Goal: Information Seeking & Learning: Stay updated

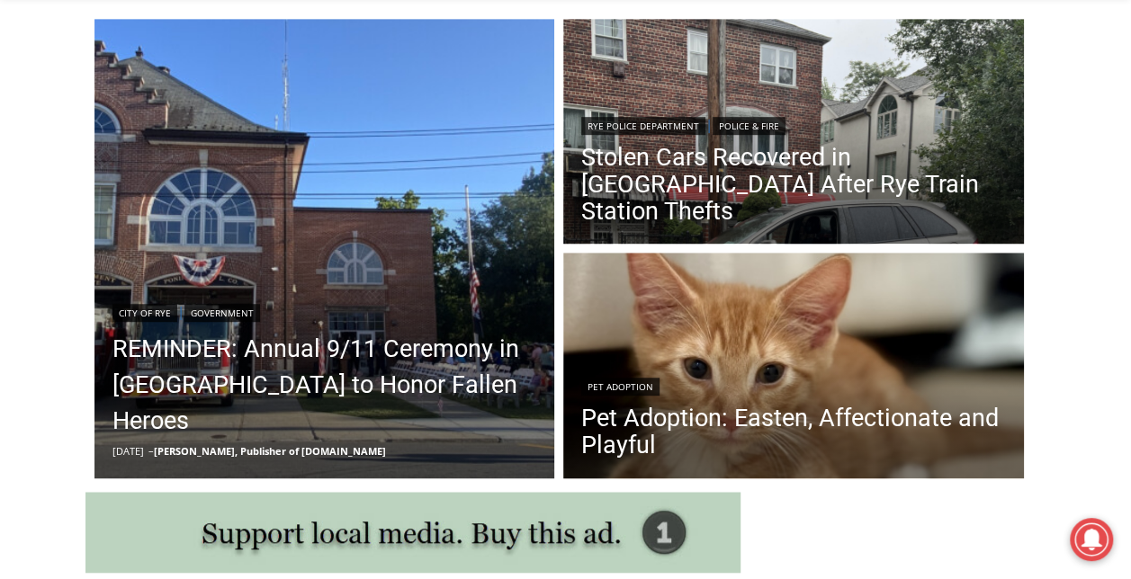
scroll to position [486, 0]
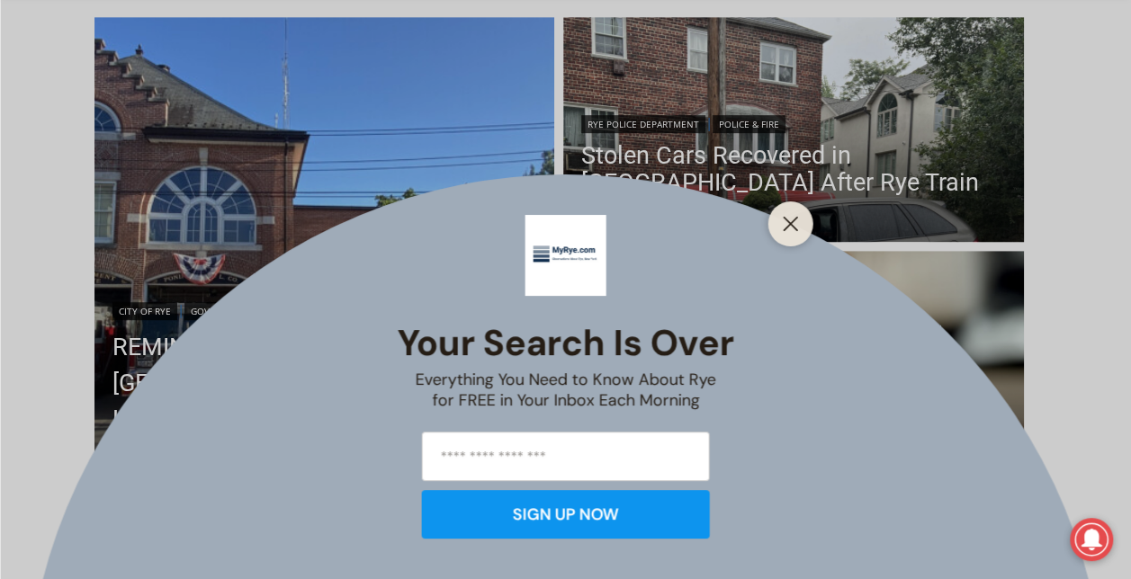
click at [216, 390] on div "Your Search is Over Everything You Need to Know About Rye for FREE in Your Inbo…" at bounding box center [565, 289] width 1131 height 579
click at [803, 221] on div at bounding box center [790, 224] width 45 height 45
click at [788, 221] on line "Close" at bounding box center [790, 224] width 13 height 13
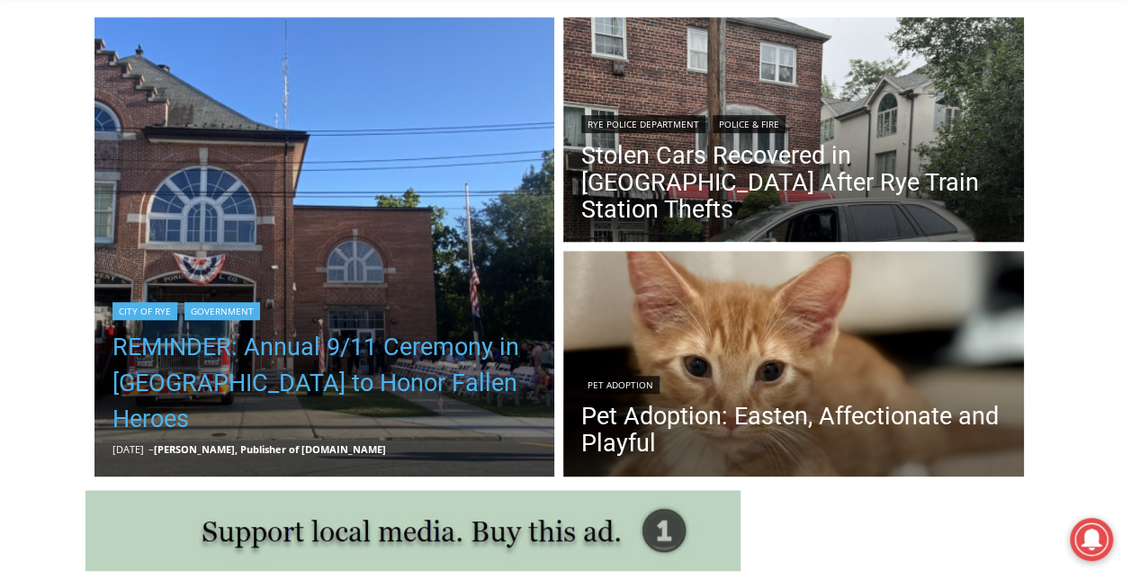
click at [396, 392] on link "REMINDER: Annual 9/11 Ceremony in [GEOGRAPHIC_DATA] to Honor Fallen Heroes" at bounding box center [324, 383] width 425 height 108
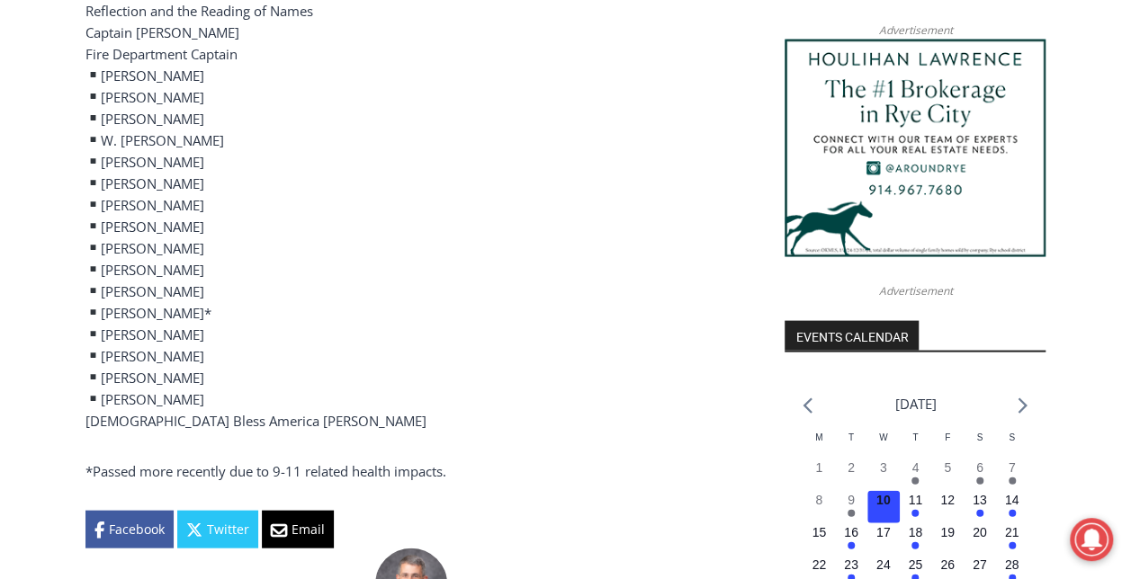
scroll to position [1710, 0]
